Goal: Information Seeking & Learning: Find specific page/section

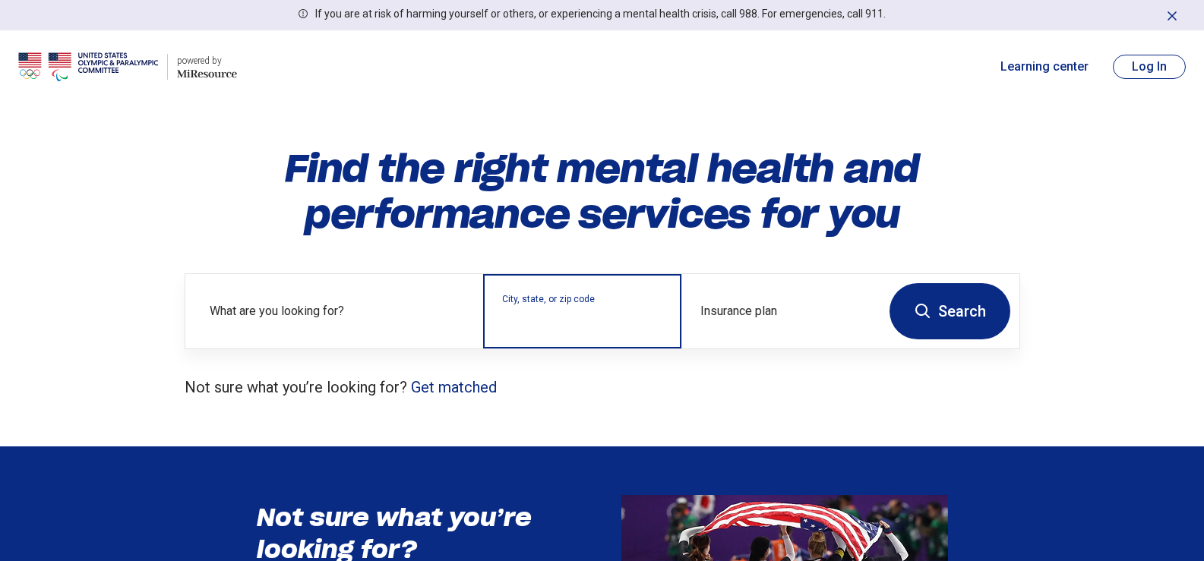
click at [526, 314] on input "City, state, or zip code" at bounding box center [582, 321] width 161 height 18
type input "****"
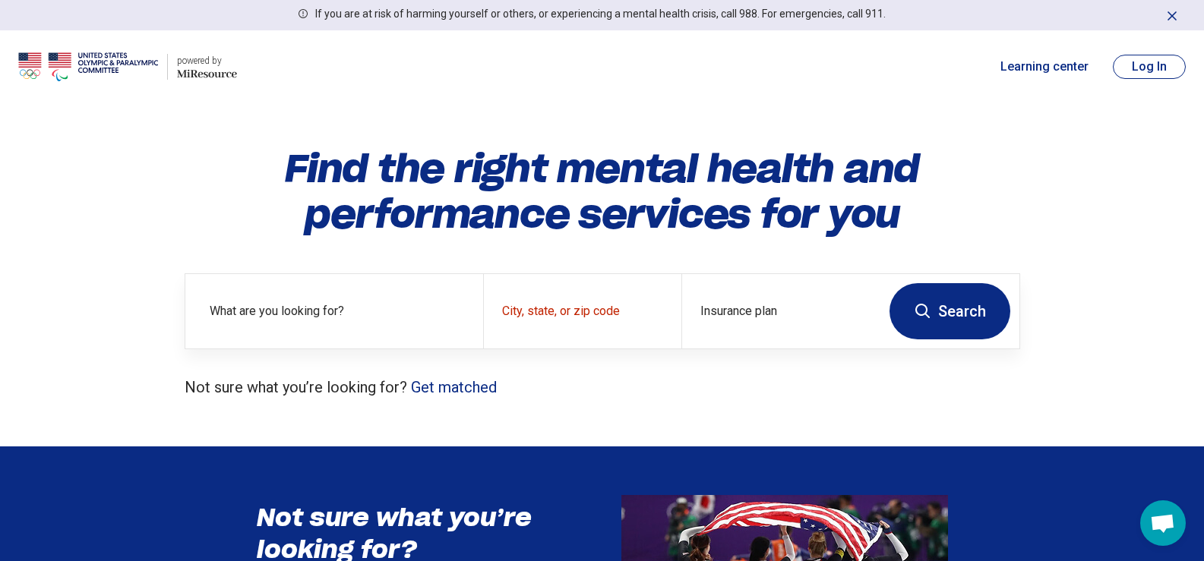
click at [963, 309] on button "Search" at bounding box center [949, 311] width 121 height 56
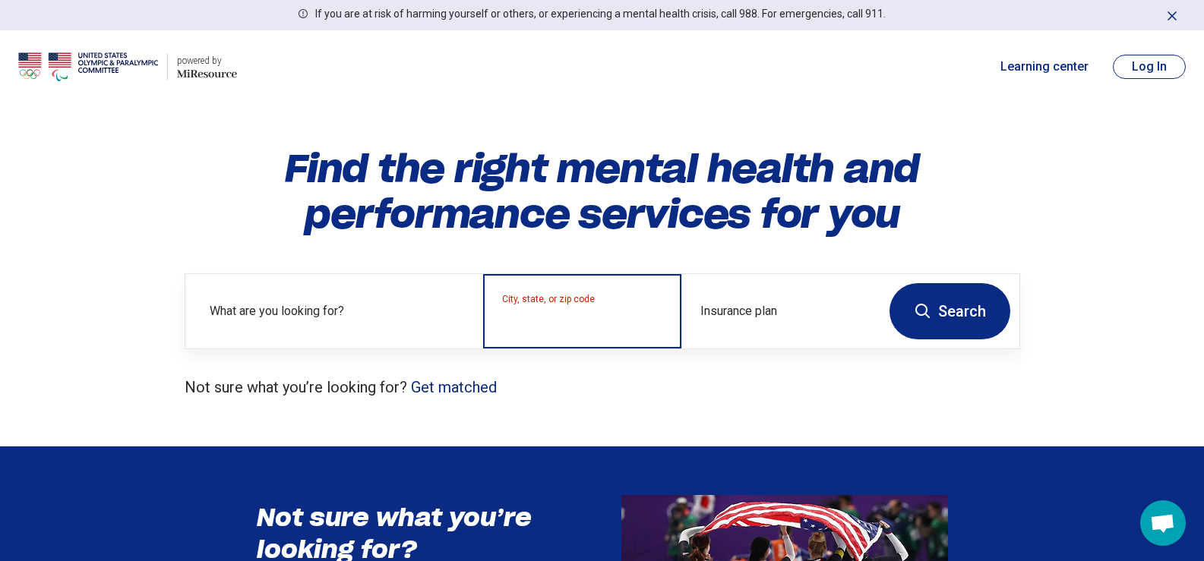
type input "*"
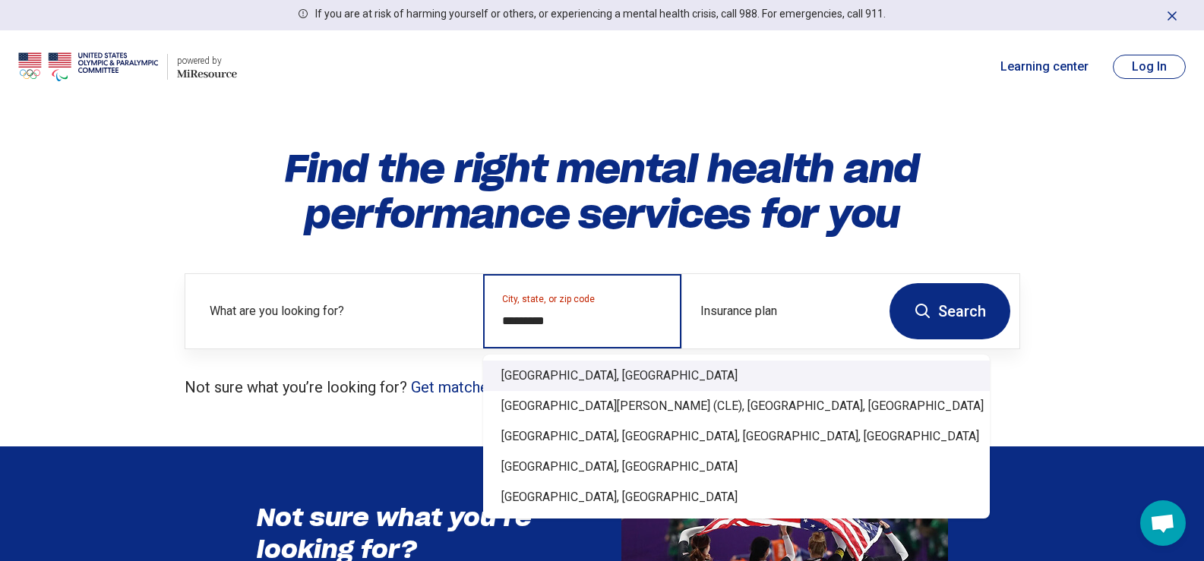
click at [576, 373] on div "[GEOGRAPHIC_DATA], [GEOGRAPHIC_DATA]" at bounding box center [736, 376] width 506 height 30
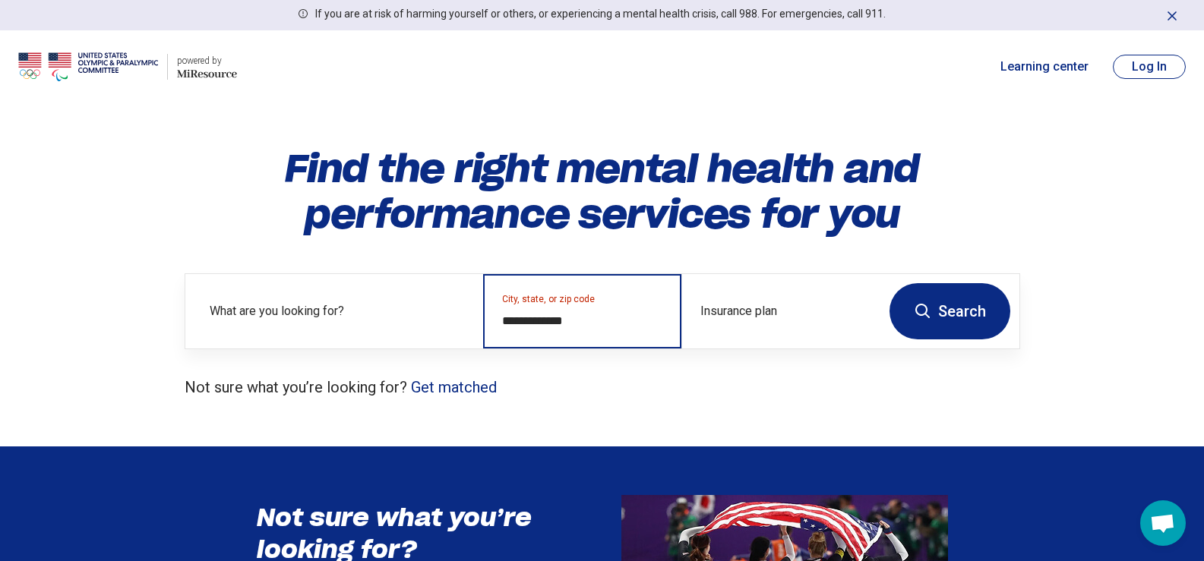
type input "**********"
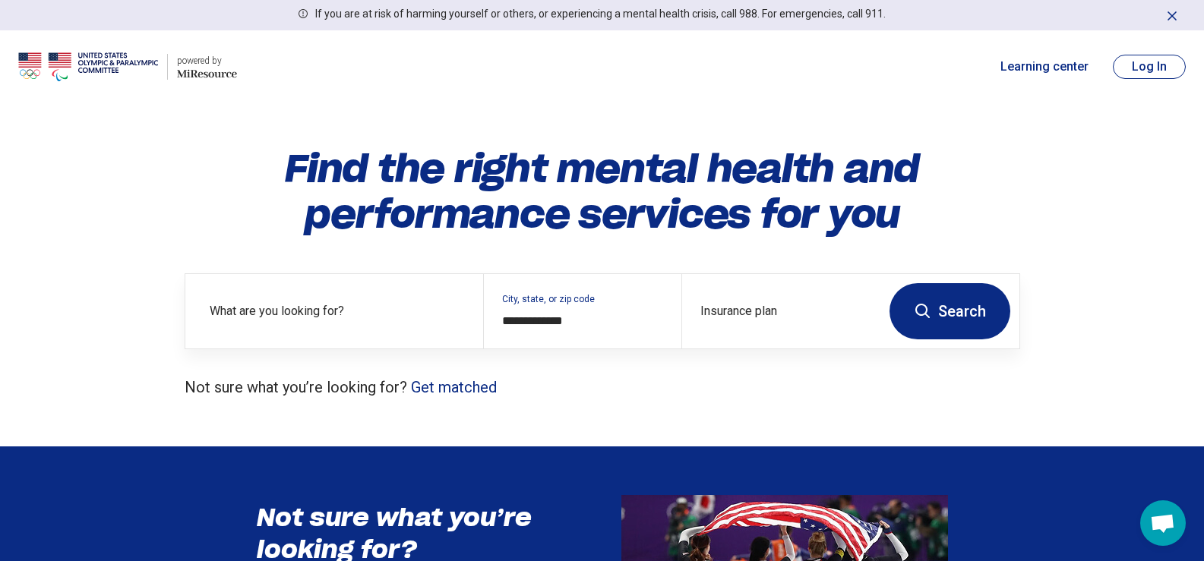
click at [958, 324] on button "Search" at bounding box center [949, 311] width 121 height 56
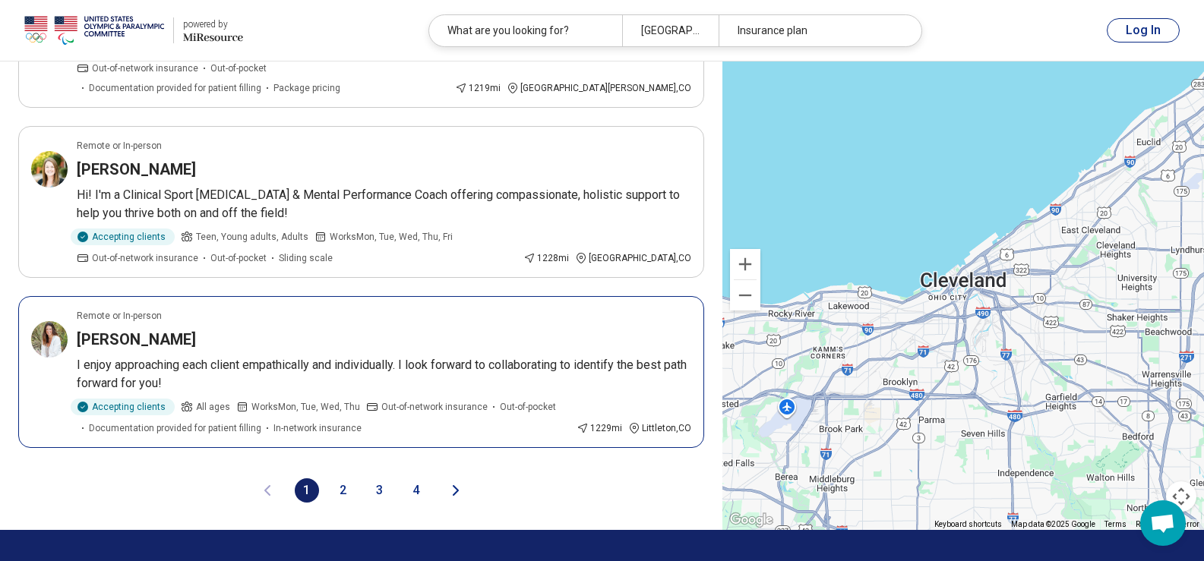
scroll to position [3113, 0]
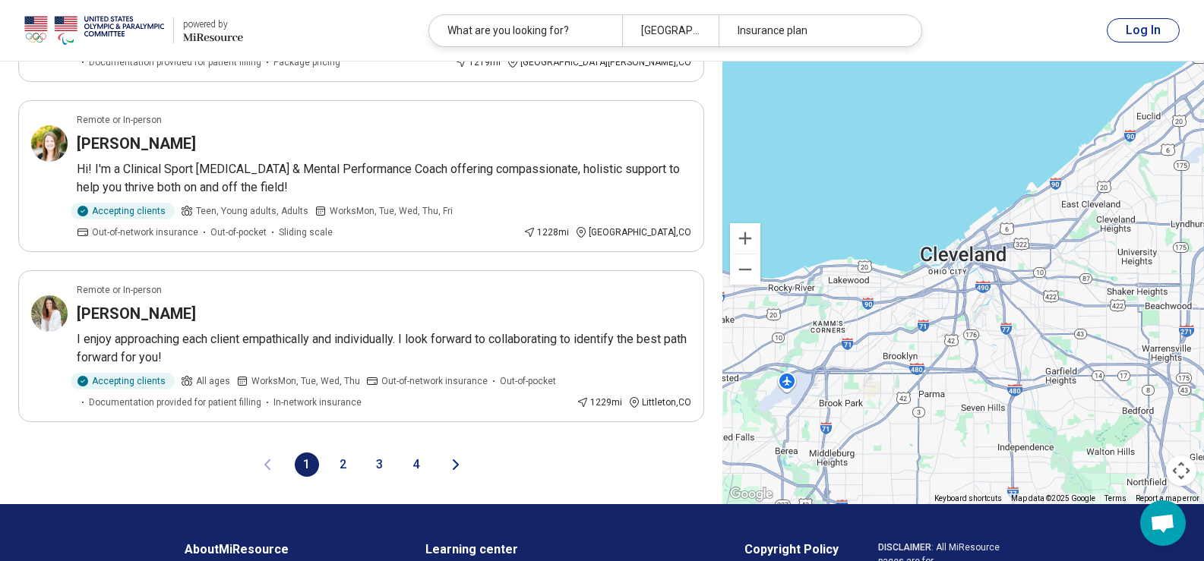
click at [342, 453] on button "2" at bounding box center [343, 465] width 24 height 24
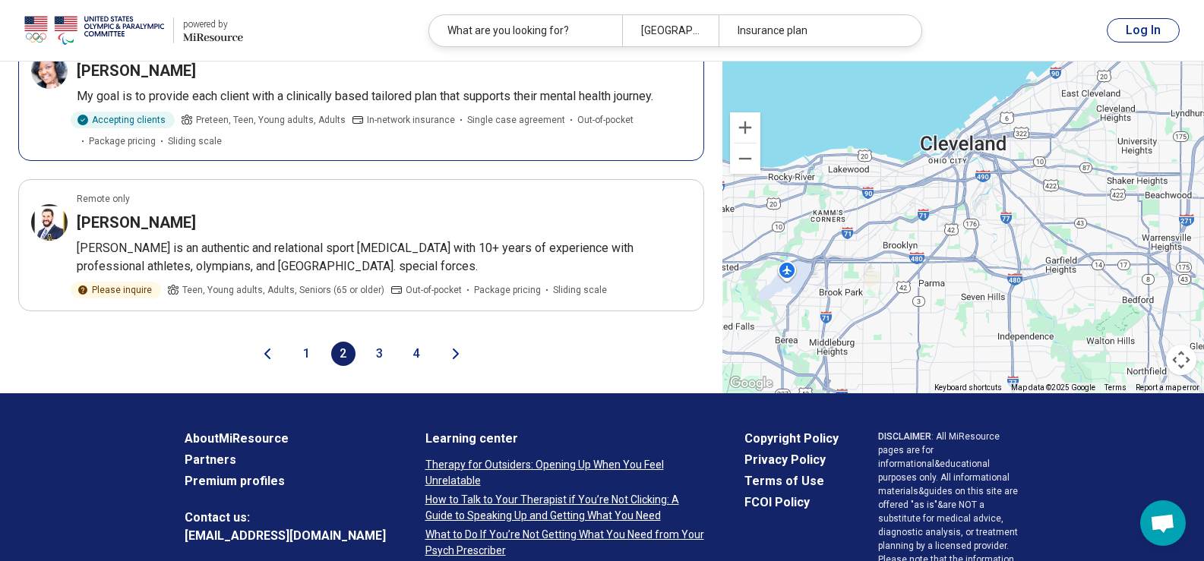
scroll to position [3189, 0]
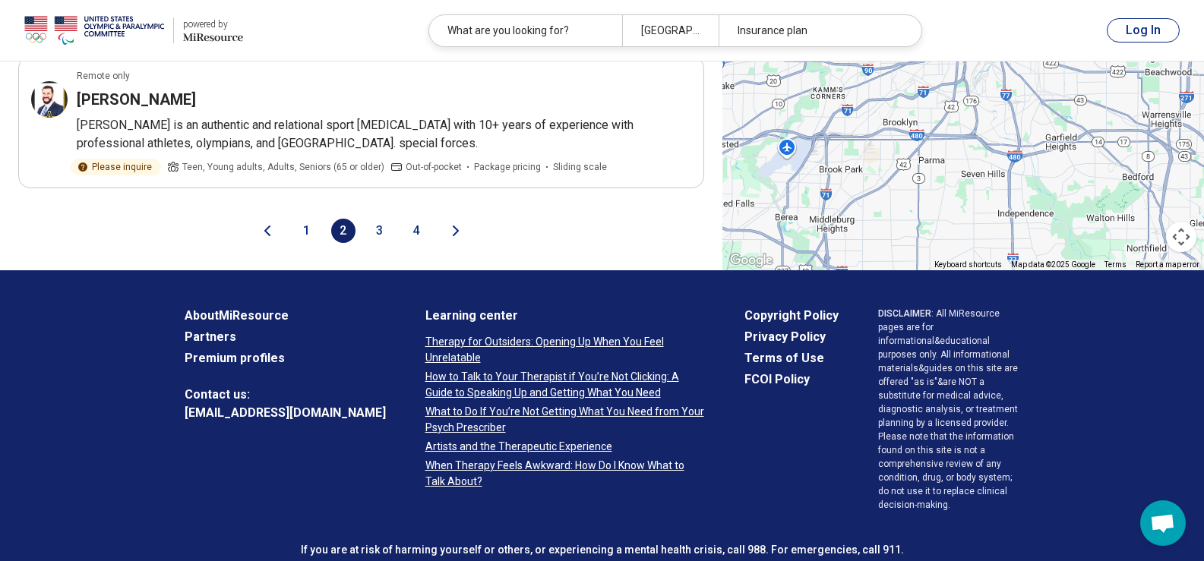
click at [377, 219] on button "3" at bounding box center [380, 231] width 24 height 24
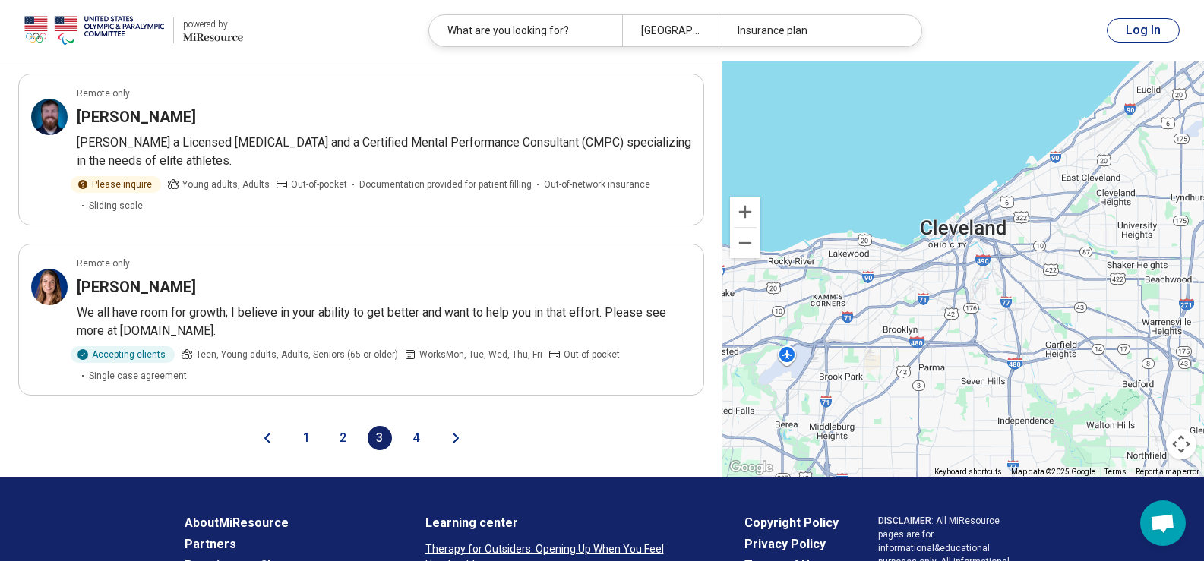
scroll to position [3037, 0]
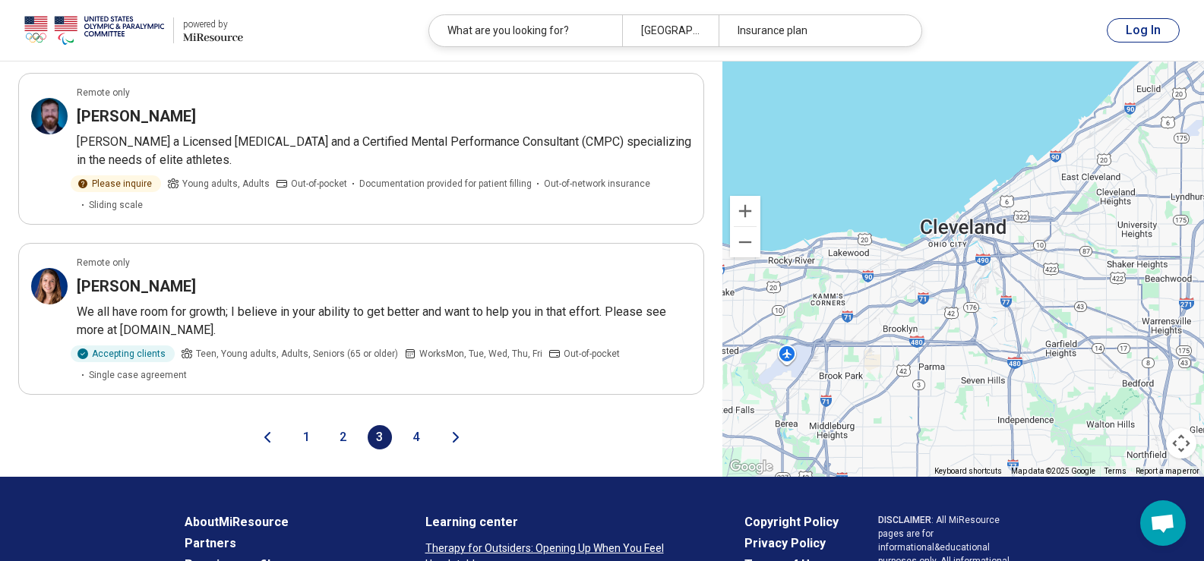
click at [415, 425] on button "4" at bounding box center [416, 437] width 24 height 24
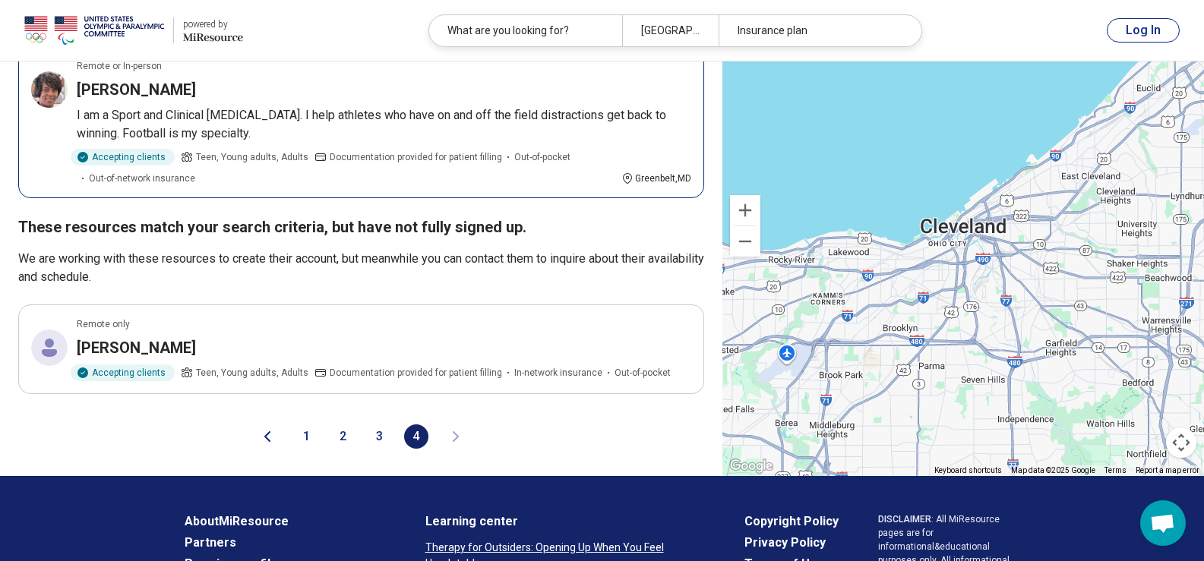
scroll to position [2885, 0]
